Goal: Task Accomplishment & Management: Manage account settings

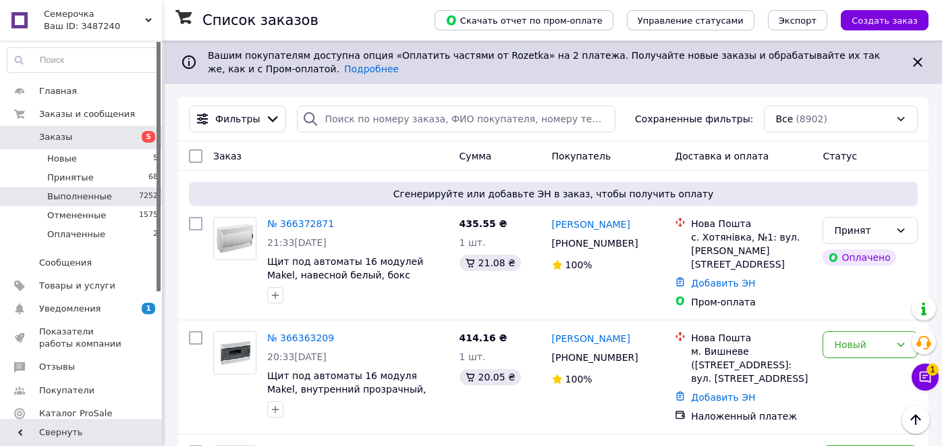
scroll to position [150, 0]
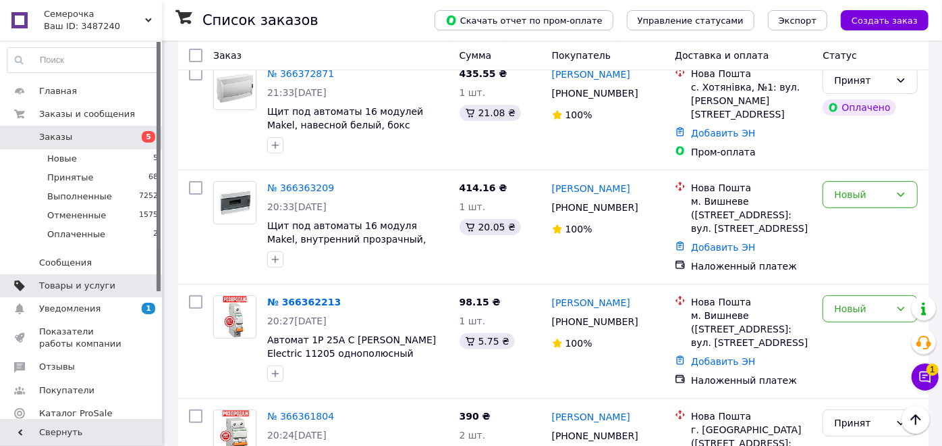
click at [86, 281] on span "Товары и услуги" at bounding box center [77, 285] width 76 height 12
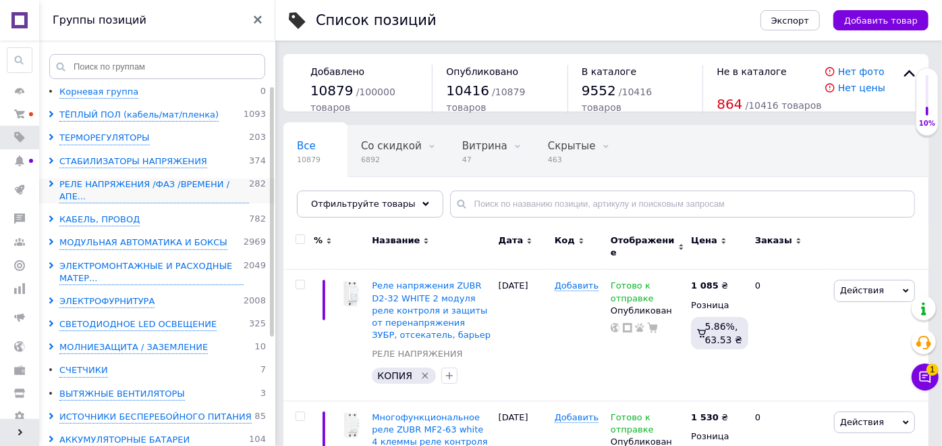
click at [55, 188] on span at bounding box center [53, 190] width 11 height 25
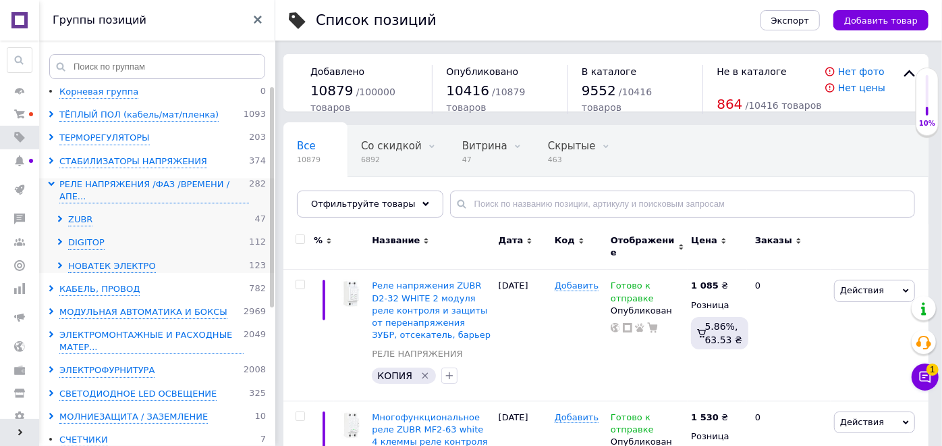
click at [62, 215] on icon at bounding box center [60, 218] width 7 height 7
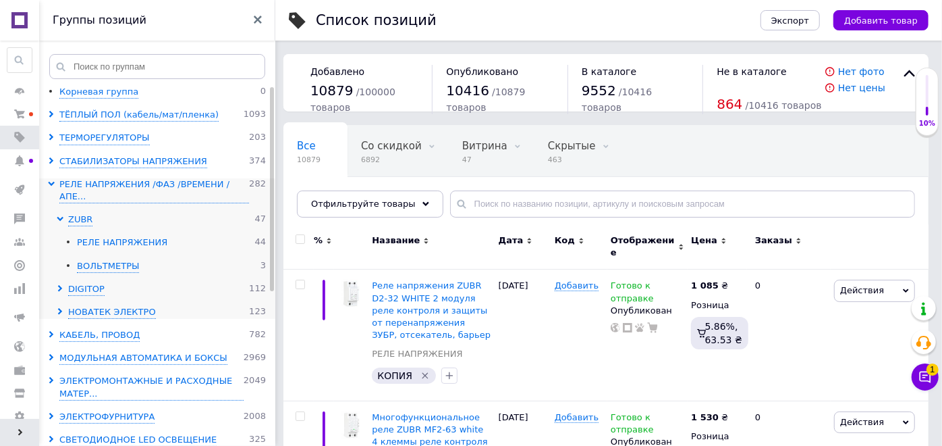
click at [86, 236] on div "РЕЛЕ НАПРЯЖЕНИЯ" at bounding box center [122, 242] width 90 height 13
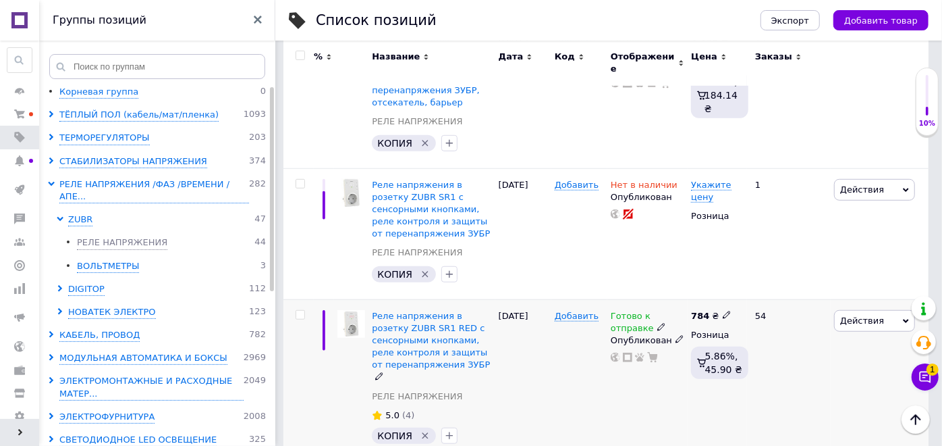
scroll to position [675, 0]
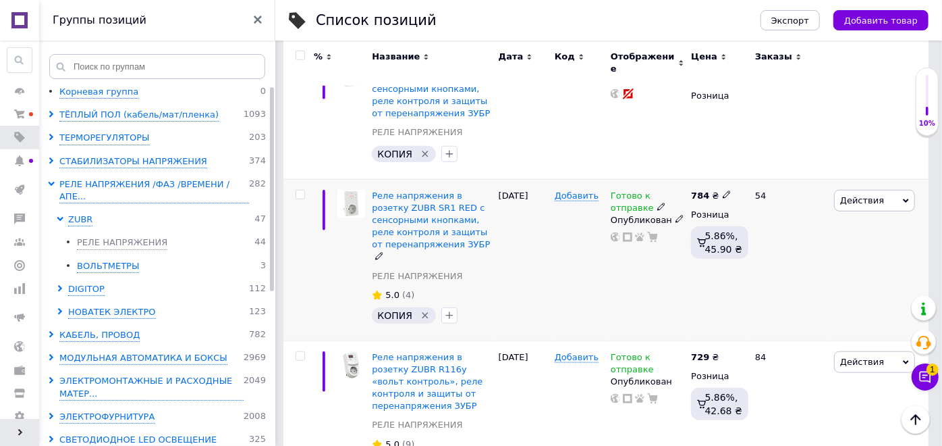
click at [723, 190] on icon at bounding box center [727, 194] width 8 height 8
drag, startPoint x: 739, startPoint y: 136, endPoint x: 778, endPoint y: 139, distance: 39.3
click at [778, 167] on input "784" at bounding box center [789, 180] width 103 height 27
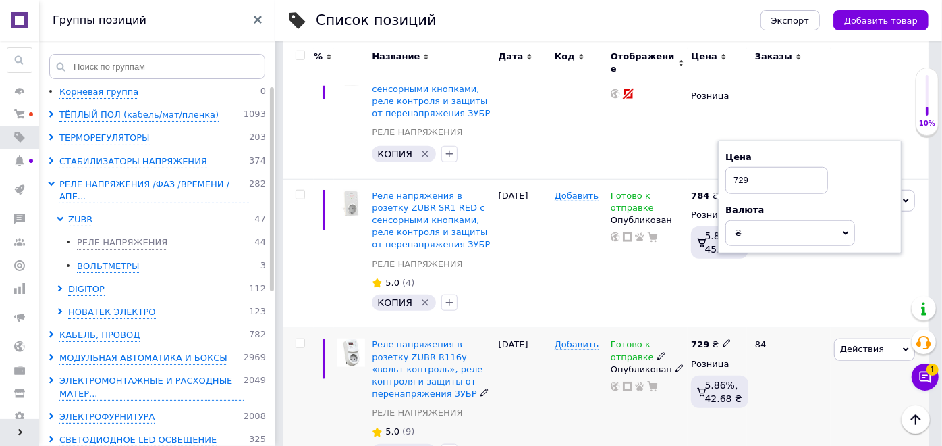
type input "729"
click at [708, 338] on div "729 ₴" at bounding box center [711, 344] width 40 height 12
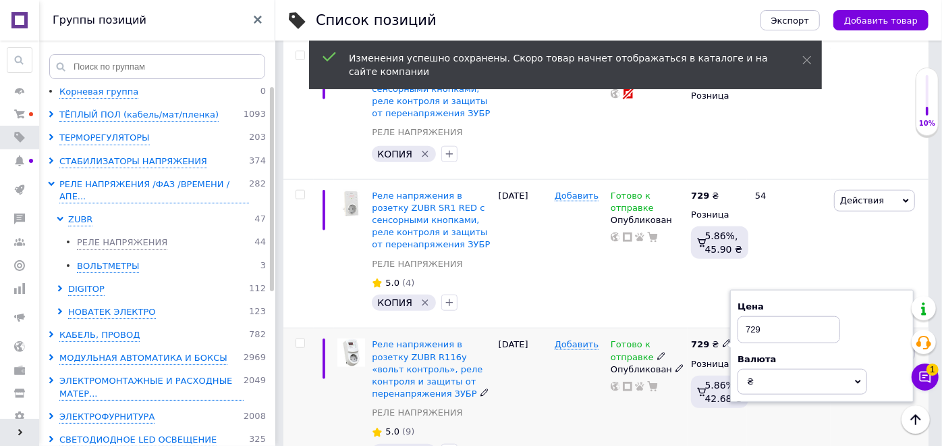
drag, startPoint x: 743, startPoint y: 278, endPoint x: 788, endPoint y: 278, distance: 45.2
click at [782, 316] on input "729" at bounding box center [789, 329] width 103 height 27
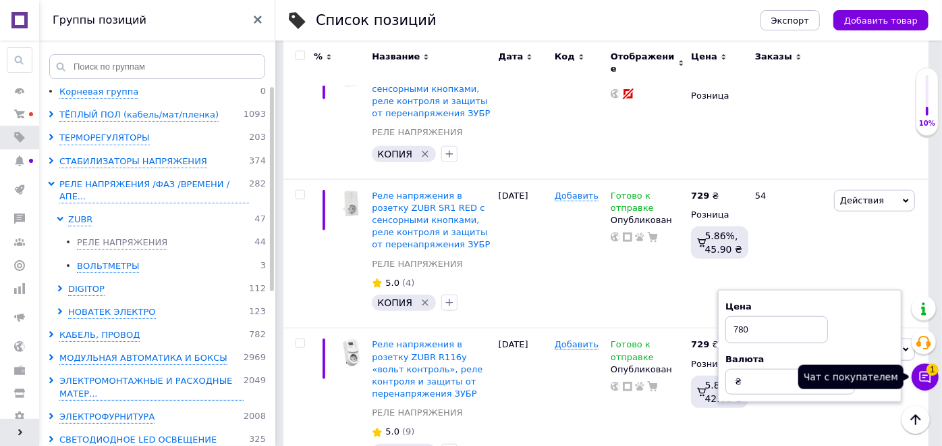
type input "780"
click at [932, 370] on span "1" at bounding box center [933, 369] width 12 height 12
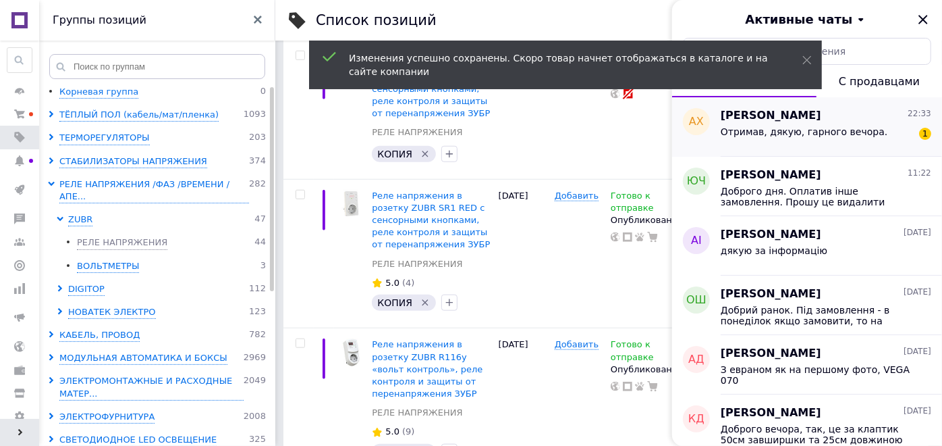
click at [853, 132] on span "Отримав, дякую, гарного вечора." at bounding box center [804, 131] width 167 height 11
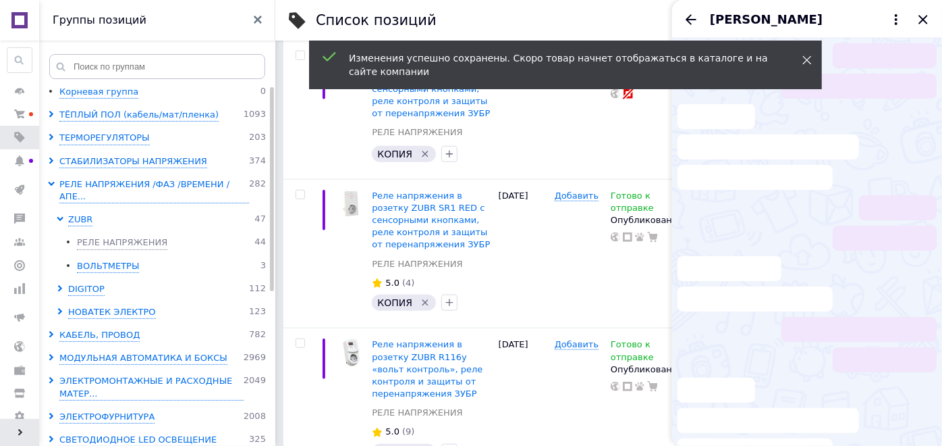
scroll to position [190, 0]
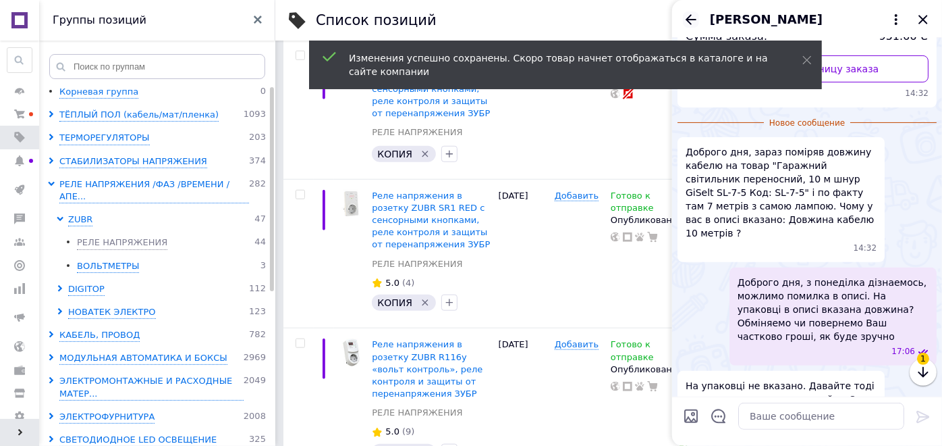
click at [698, 18] on icon "Назад" at bounding box center [691, 19] width 16 height 16
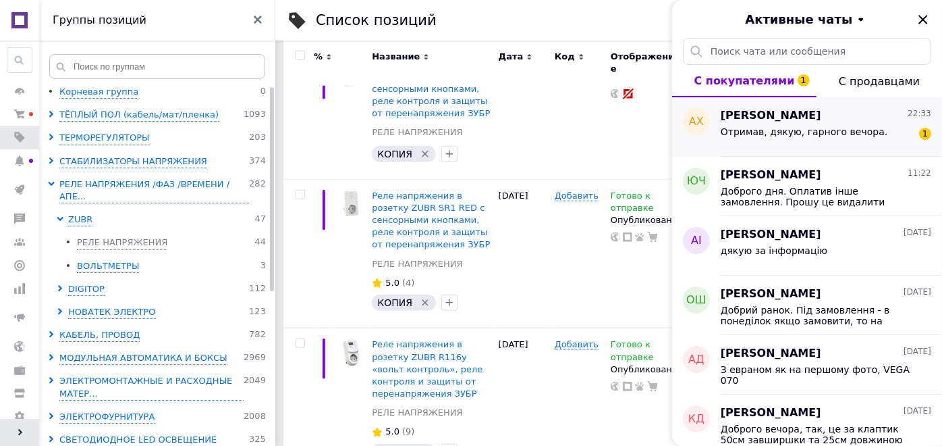
click at [844, 144] on div "Отримав, дякую, гарного вечора." at bounding box center [804, 135] width 167 height 19
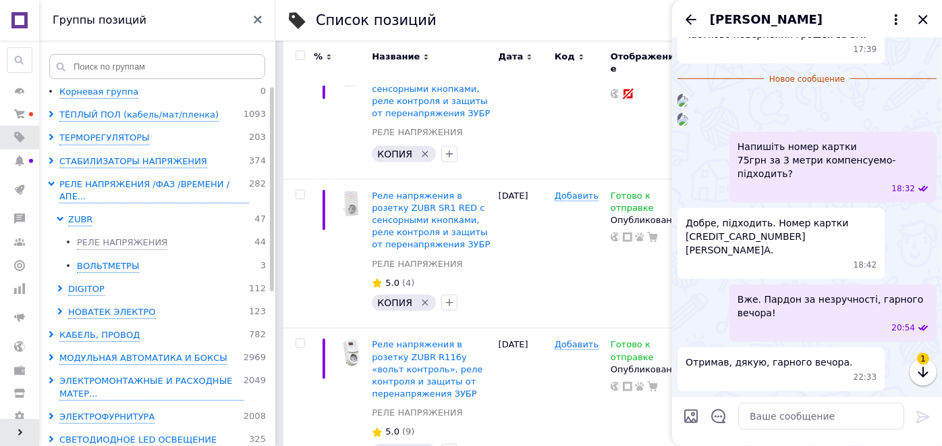
scroll to position [759, 0]
click at [698, 17] on icon "Назад" at bounding box center [691, 19] width 16 height 16
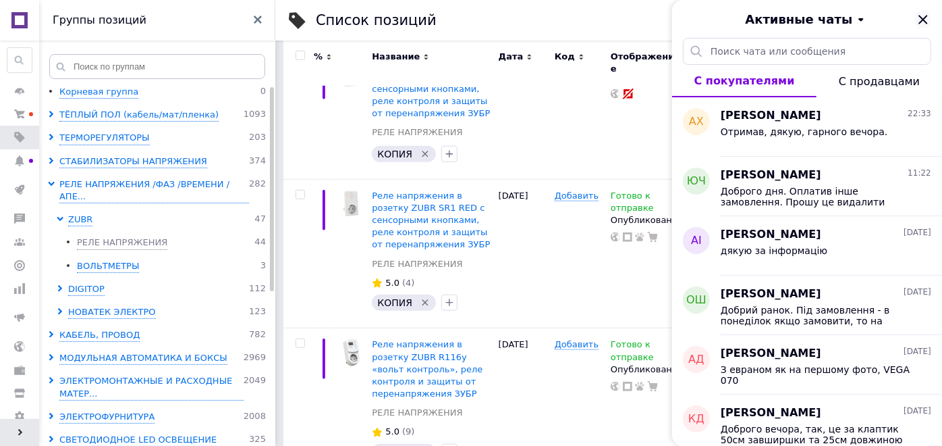
click at [929, 14] on icon "Закрыть" at bounding box center [923, 19] width 16 height 16
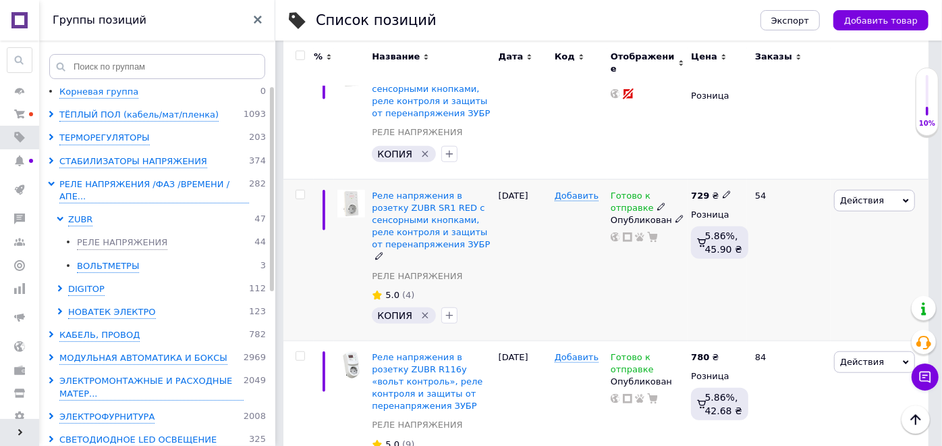
click at [763, 240] on div "54" at bounding box center [789, 259] width 84 height 161
